Goal: Information Seeking & Learning: Learn about a topic

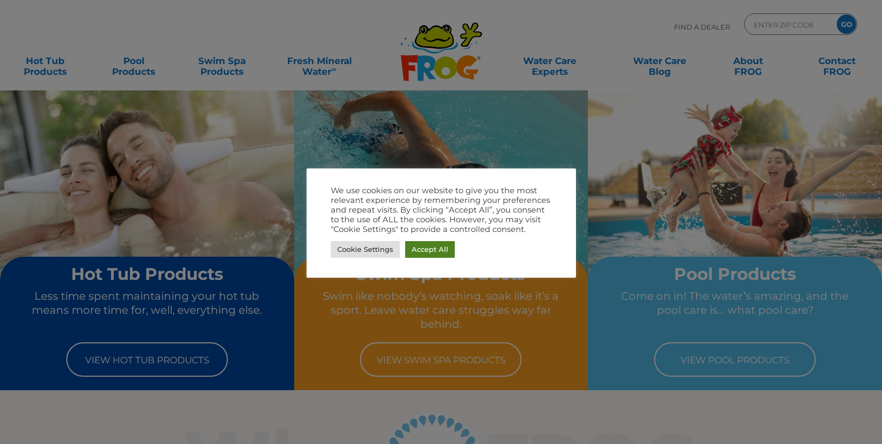
click at [436, 248] on link "Accept All" at bounding box center [430, 249] width 50 height 17
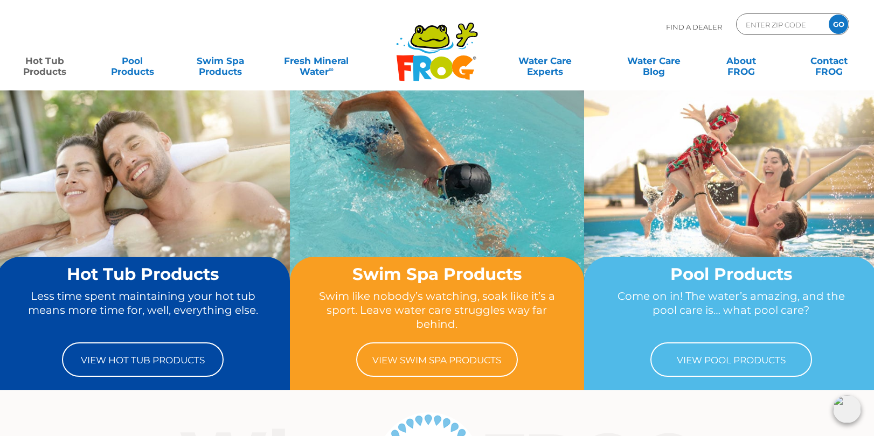
click at [40, 67] on link "Hot Tub Products" at bounding box center [45, 61] width 68 height 22
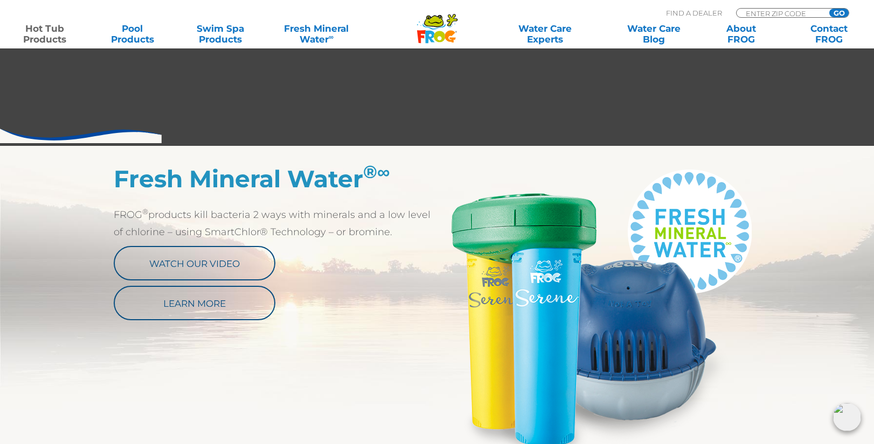
scroll to position [575, 0]
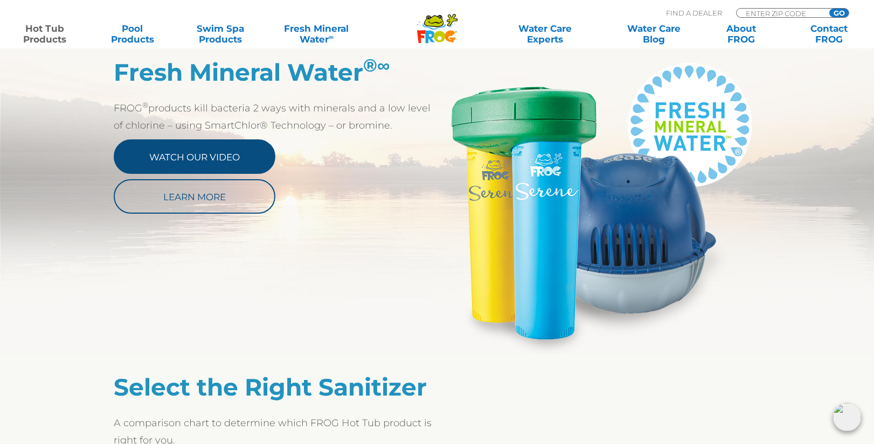
click at [230, 154] on link "Watch Our Video" at bounding box center [195, 157] width 162 height 34
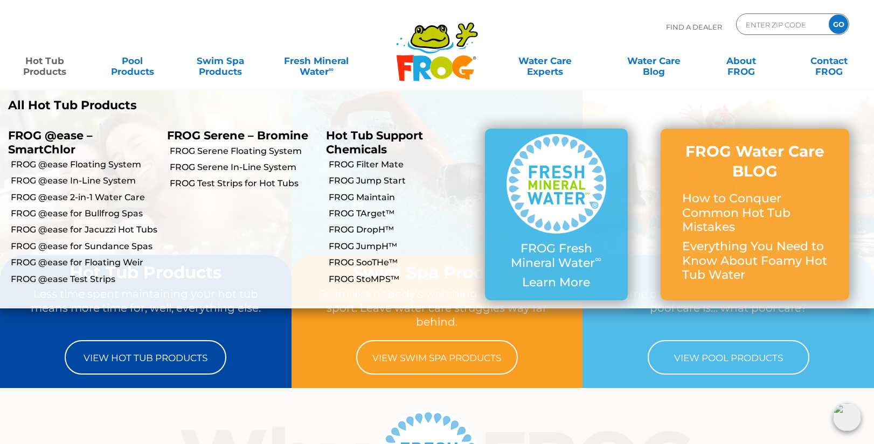
click at [55, 69] on link "Hot Tub Products" at bounding box center [45, 61] width 68 height 22
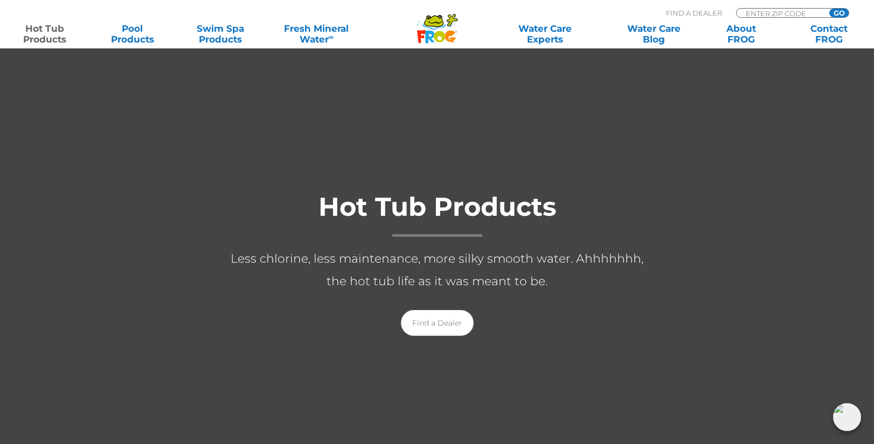
scroll to position [179, 0]
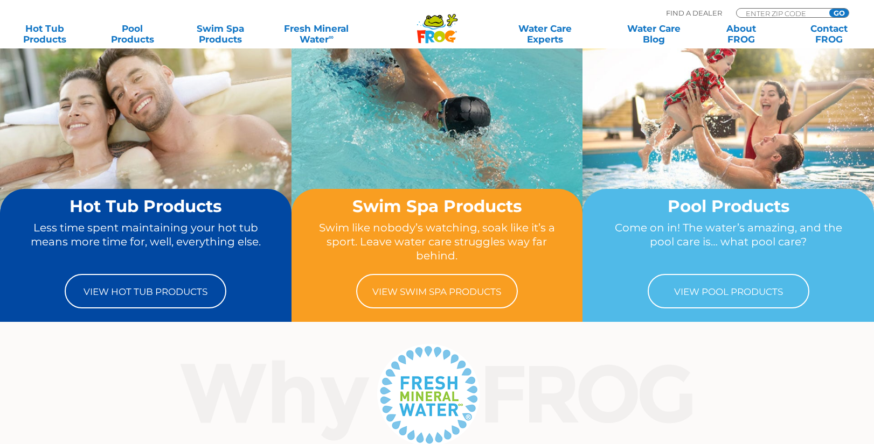
scroll to position [36, 0]
